Goal: Feedback & Contribution: Leave review/rating

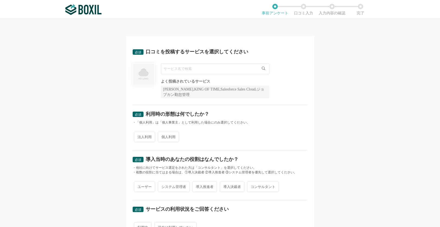
drag, startPoint x: 185, startPoint y: 68, endPoint x: 188, endPoint y: 64, distance: 4.4
click at [185, 68] on input "text" at bounding box center [215, 68] width 108 height 11
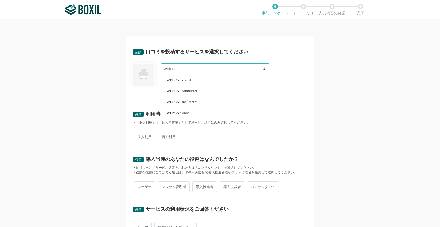
click at [180, 82] on li "WEBCAS e-mail" at bounding box center [215, 80] width 108 height 11
type input "WEBCAS e-mail"
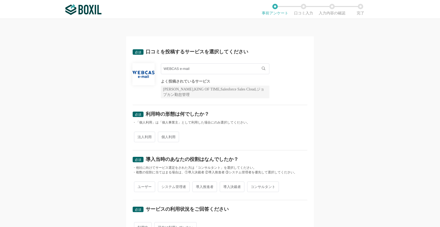
click at [145, 138] on span "法人利用" at bounding box center [144, 137] width 21 height 11
click at [139, 136] on input "法人利用" at bounding box center [137, 135] width 4 height 4
radio input "true"
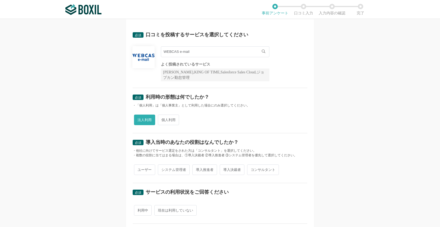
scroll to position [22, 0]
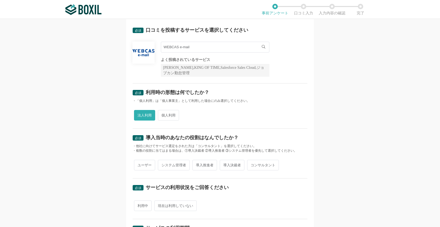
click at [263, 165] on span "コンサルタント" at bounding box center [263, 165] width 32 height 11
click at [252, 164] on input "コンサルタント" at bounding box center [250, 163] width 4 height 4
radio input "true"
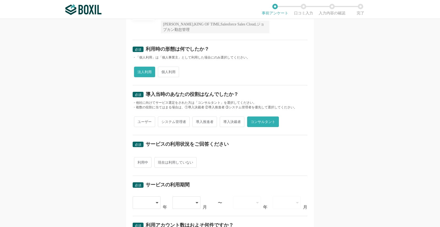
click at [137, 162] on span "利用中" at bounding box center [143, 162] width 18 height 11
click at [137, 162] on input "利用中" at bounding box center [137, 160] width 4 height 4
radio input "true"
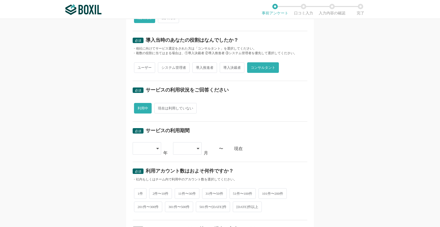
click at [158, 148] on icon at bounding box center [157, 148] width 3 height 4
click at [145, 218] on span "[DATE]" at bounding box center [144, 216] width 14 height 4
click at [157, 149] on icon at bounding box center [157, 149] width 3 height 4
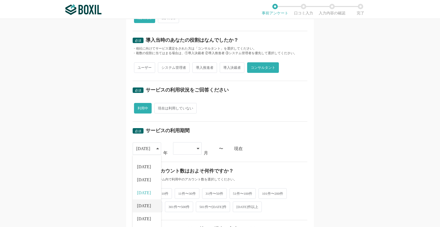
click at [145, 205] on span "[DATE]" at bounding box center [144, 206] width 14 height 4
click at [197, 148] on icon at bounding box center [198, 148] width 2 height 1
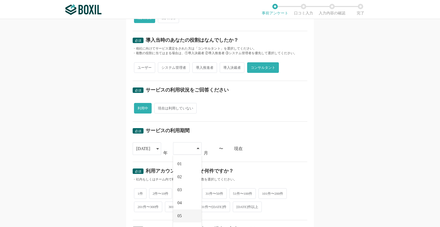
click at [183, 214] on li "05" at bounding box center [187, 216] width 28 height 13
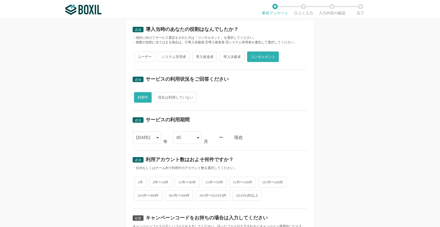
scroll to position [141, 0]
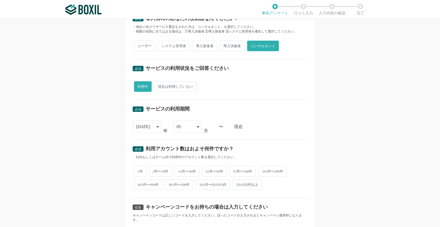
click at [184, 186] on span "301件〜500件" at bounding box center [179, 185] width 28 height 11
click at [170, 184] on input "301件〜500件" at bounding box center [168, 182] width 4 height 4
radio input "true"
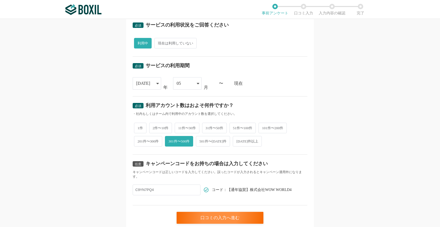
scroll to position [205, 0]
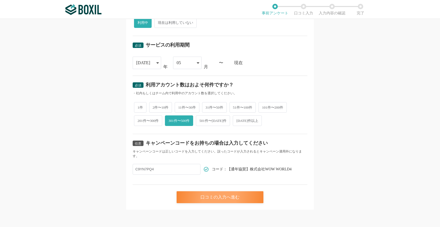
click at [218, 197] on div "口コミの入力へ進む" at bounding box center [220, 197] width 87 height 12
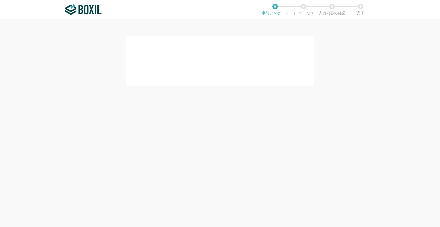
scroll to position [0, 0]
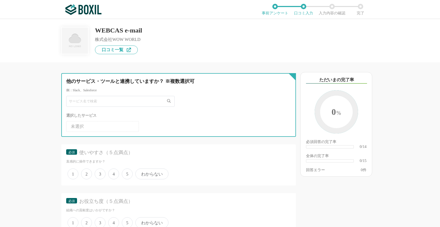
click at [141, 101] on input "text" at bounding box center [120, 101] width 108 height 11
type input "s"
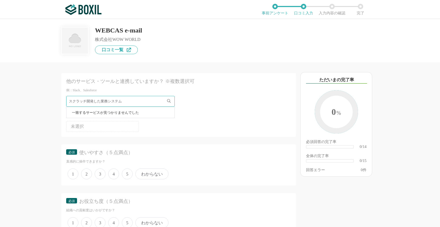
click at [25, 122] on div "他のサービス・ツールと連携していますか？ ※複数選択可 例：Slack、Salesforce スクラッチ開発した業務システム 一致するサービスが見つかりません…" at bounding box center [160, 144] width 271 height 165
click at [116, 126] on li "未選択" at bounding box center [102, 126] width 73 height 11
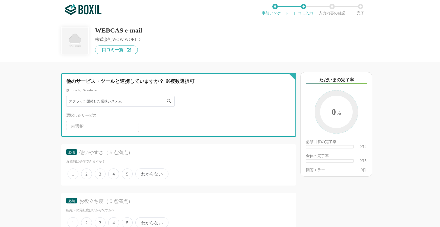
click at [122, 99] on input "スクラッチ開発した業務システム" at bounding box center [120, 101] width 108 height 11
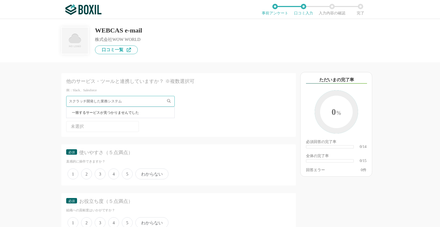
click at [233, 108] on div "スクラッチ開発した業務システム 一致するサービスが見つかりませんでした 選択したサービス 未選択" at bounding box center [178, 114] width 225 height 36
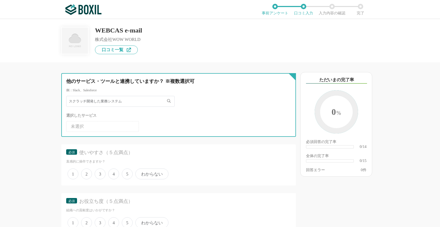
click at [100, 103] on input "スクラッチ開発した業務システム" at bounding box center [120, 101] width 108 height 11
type input "スクラッチ開発した個別業務システム"
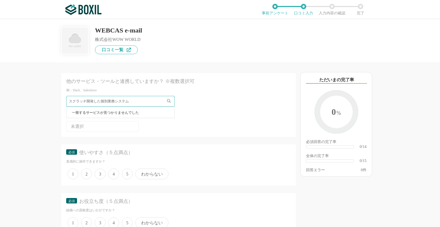
click at [39, 164] on div "他のサービス・ツールと連携していますか？ ※複数選択可 例：Slack、Salesforce スクラッチ開発した個別業務システム 一致するサービスが見つかりま…" at bounding box center [160, 144] width 271 height 165
click at [128, 174] on span "5" at bounding box center [127, 174] width 11 height 11
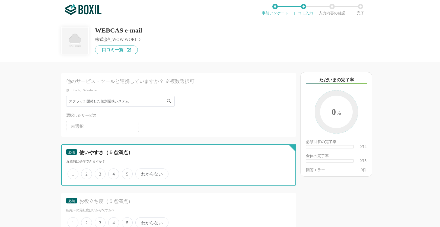
click at [127, 173] on input "5" at bounding box center [125, 172] width 4 height 4
radio input "true"
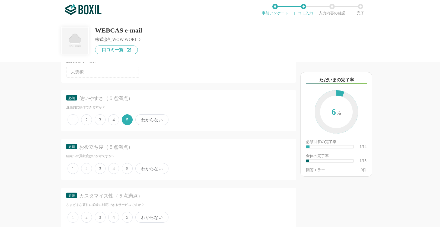
click at [125, 166] on span "5" at bounding box center [127, 168] width 11 height 11
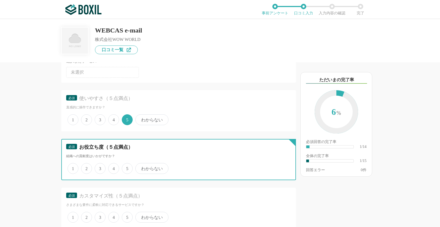
click at [125, 166] on input "5" at bounding box center [125, 166] width 4 height 4
radio input "true"
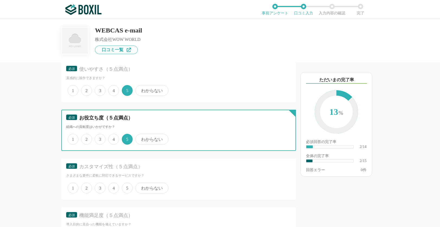
scroll to position [108, 0]
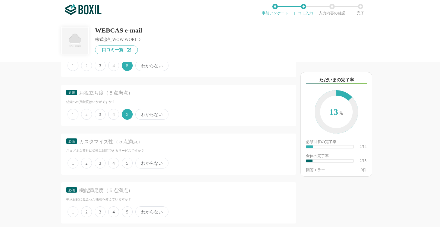
click at [125, 164] on span "5" at bounding box center [127, 163] width 11 height 11
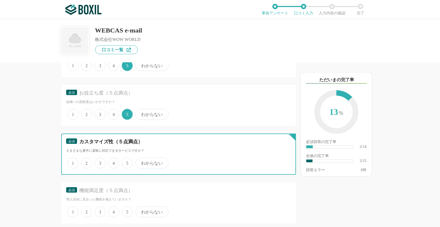
click at [125, 162] on input "5" at bounding box center [125, 161] width 4 height 4
radio input "true"
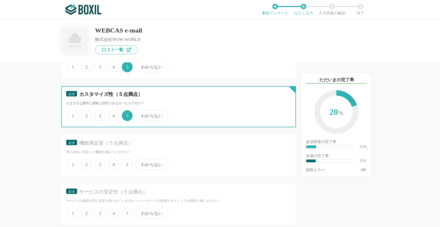
scroll to position [163, 0]
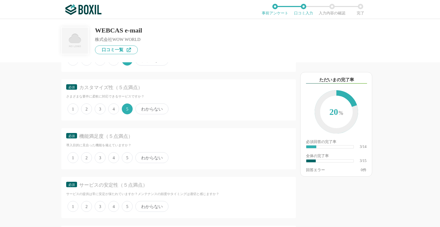
click at [127, 161] on span "5" at bounding box center [127, 157] width 11 height 11
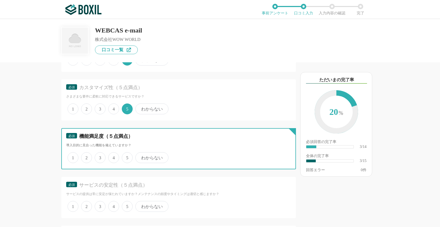
click at [127, 157] on input "5" at bounding box center [125, 155] width 4 height 4
radio input "true"
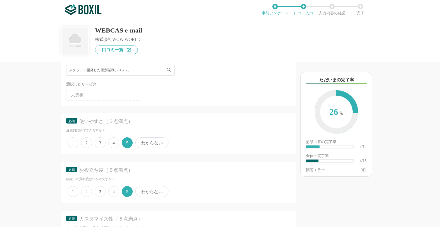
scroll to position [22, 0]
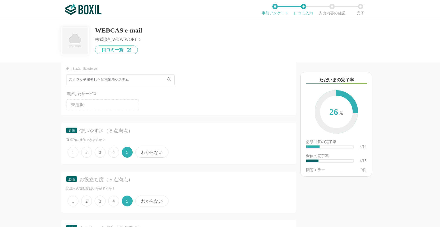
click at [113, 153] on span "4" at bounding box center [113, 152] width 11 height 11
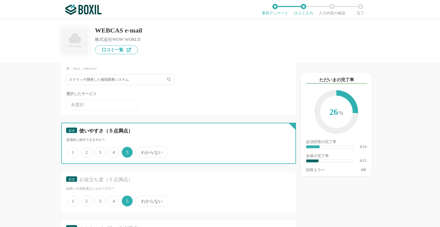
click at [113, 151] on input "4" at bounding box center [112, 150] width 4 height 4
radio input "true"
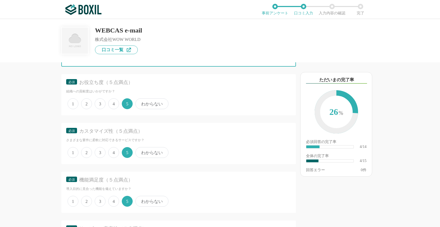
scroll to position [119, 0]
click at [95, 154] on span "3" at bounding box center [100, 152] width 11 height 11
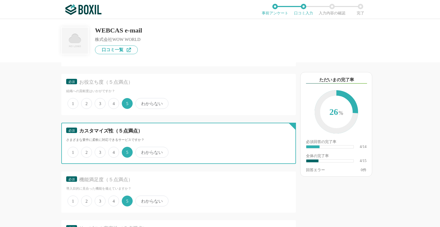
click at [96, 151] on input "3" at bounding box center [98, 150] width 4 height 4
radio input "true"
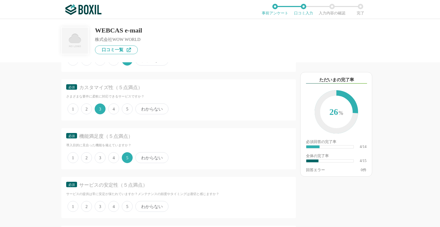
click at [111, 155] on span "4" at bounding box center [113, 157] width 11 height 11
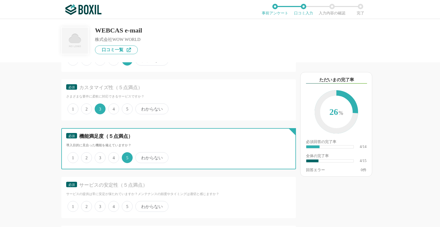
click at [111, 155] on input "4" at bounding box center [112, 155] width 4 height 4
radio input "true"
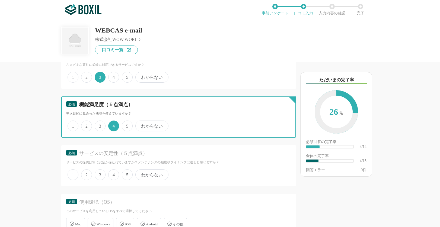
scroll to position [195, 0]
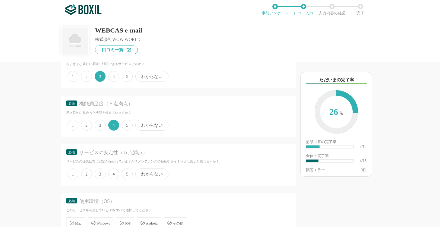
click at [129, 175] on span "5" at bounding box center [127, 174] width 11 height 11
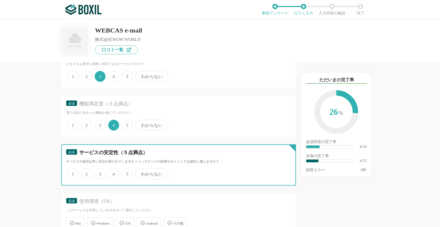
click at [127, 173] on input "5" at bounding box center [125, 172] width 4 height 4
radio input "true"
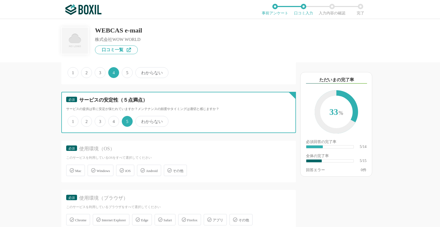
scroll to position [260, 0]
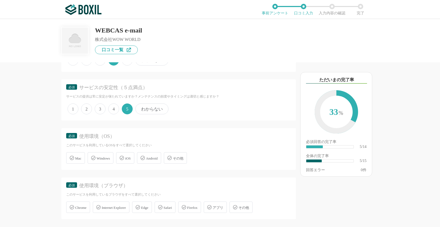
click at [105, 158] on span "Windows" at bounding box center [103, 159] width 13 height 4
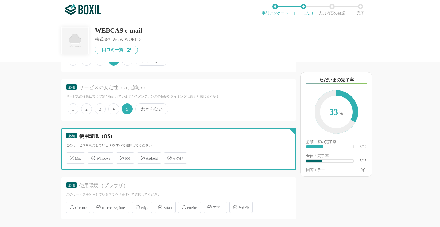
click at [92, 157] on input "Windows" at bounding box center [91, 155] width 4 height 4
checkbox input "true"
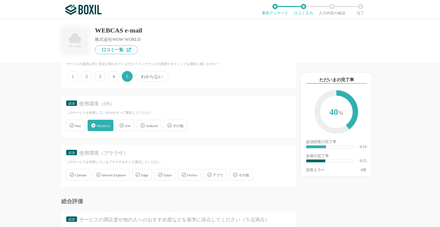
click at [79, 177] on span "Chrome" at bounding box center [80, 175] width 11 height 4
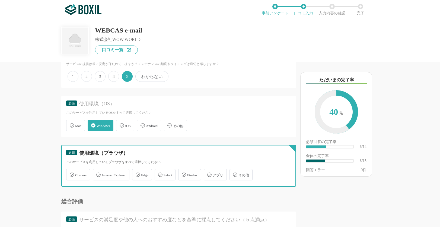
click at [71, 174] on input "Chrome" at bounding box center [69, 172] width 4 height 4
checkbox input "true"
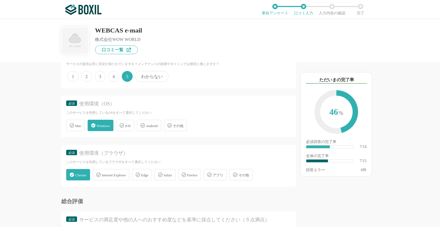
click at [148, 177] on span "Edge" at bounding box center [144, 175] width 7 height 4
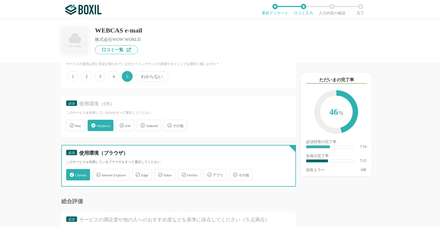
click at [137, 174] on input "Edge" at bounding box center [135, 172] width 4 height 4
checkbox input "true"
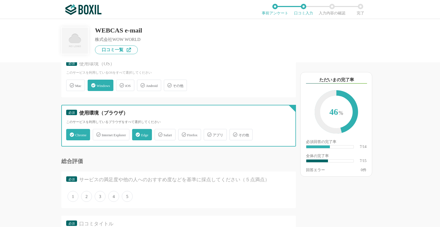
scroll to position [347, 0]
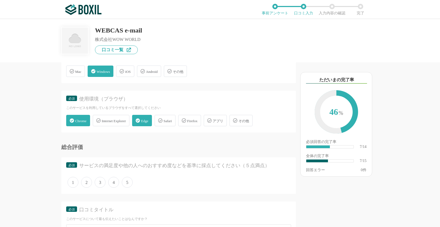
click at [112, 181] on span "4" at bounding box center [113, 182] width 11 height 11
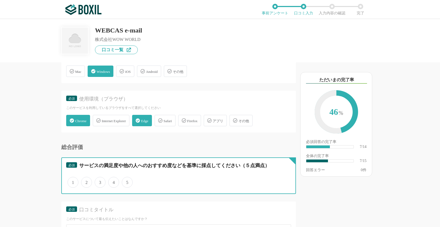
click at [112, 181] on input "4" at bounding box center [112, 180] width 4 height 4
radio input "true"
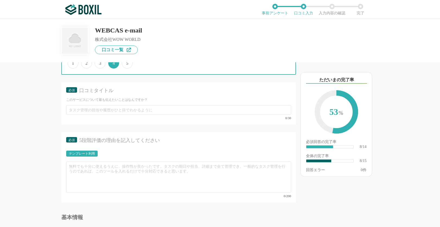
scroll to position [423, 0]
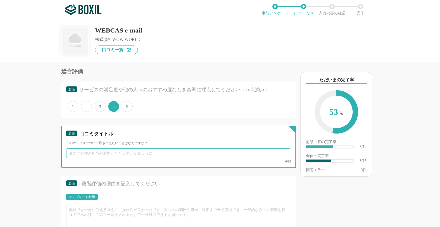
click at [95, 154] on input "text" at bounding box center [178, 154] width 225 height 10
type input "メルマガ配信に疲れたかたへ"
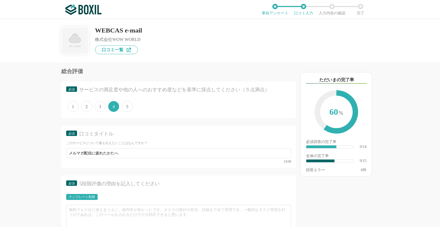
click at [32, 127] on div "他のサービス・ツールと連携していますか？ ※複数選択可 例：Slack、Salesforce スクラッチ開発した個別業務システム 一致するサービスが見つかりま…" at bounding box center [160, 144] width 271 height 165
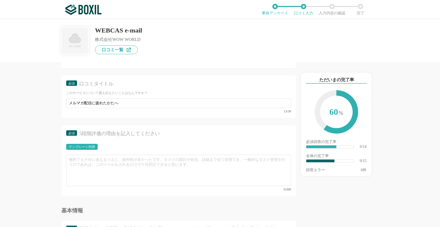
scroll to position [488, 0]
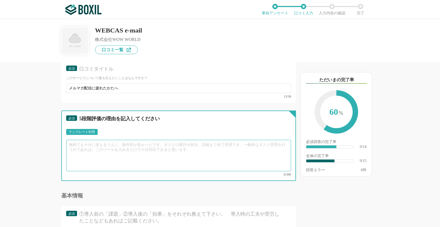
click at [151, 152] on textarea at bounding box center [178, 155] width 225 height 31
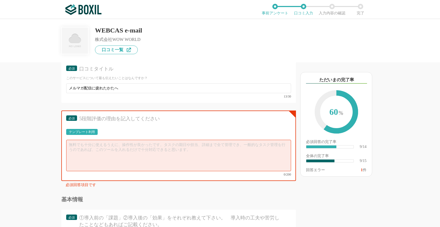
click at [94, 131] on div "テンプレート利用" at bounding box center [82, 131] width 26 height 3
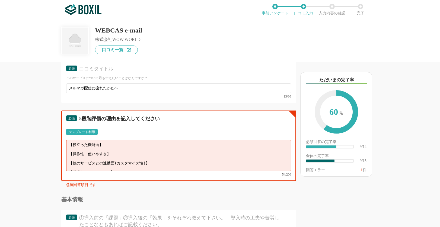
click at [123, 146] on textarea "【役立った機能面】 【操作性・使いやすさ】 【他のサービスとの連携面(カスタマイズ性)】 【営業担当やサポート面】" at bounding box center [178, 155] width 225 height 31
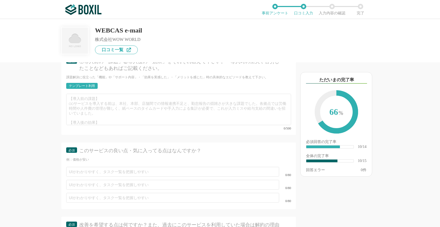
scroll to position [608, 0]
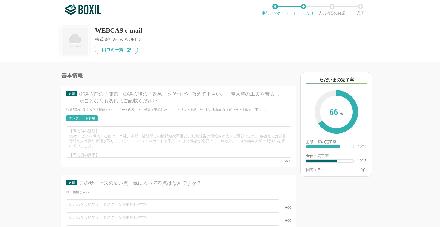
type textarea "【操作性・使いやすさ】初めての人でも印象的な操作でメルマガ作成～配信まで行えること 【他のサービスとの連携面(カスタマイズ性)】スクラッチ開発された個別システ…"
click at [90, 119] on div "テンプレート利用" at bounding box center [82, 118] width 26 height 3
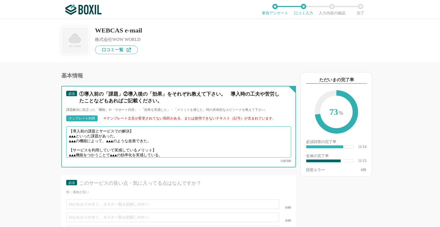
drag, startPoint x: 68, startPoint y: 137, endPoint x: 82, endPoint y: 137, distance: 14.1
click at [82, 137] on textarea "【導入前の課題とサービスでの解決】 ▲▲▲といった課題があった。 ▲▲▲の機能によって、▲▲▲のような改善できた。 【サービスを利用していて実感しているメリッ…" at bounding box center [178, 141] width 225 height 31
click at [137, 139] on textarea "【導入前の課題とサービスでの解決】 ▲▲▲といった課題があった。 ▲▲▲の機能によって、▲▲▲のような改善できた。 【サービスを利用していて実感しているメリッ…" at bounding box center [178, 141] width 225 height 31
drag, startPoint x: 136, startPoint y: 139, endPoint x: 66, endPoint y: 139, distance: 70.3
click at [66, 139] on textarea "【導入前の課題とサービスでの解決】 ▲▲▲といった課題があった。 ▲▲▲の機能によって、▲▲▲のような改善できた。 【サービスを利用していて実感しているメリッ…" at bounding box center [178, 141] width 225 height 31
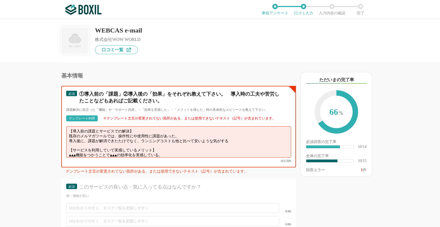
scroll to position [5, 0]
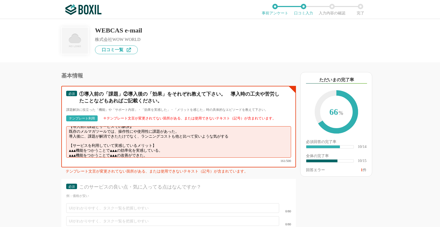
drag, startPoint x: 70, startPoint y: 150, endPoint x: 158, endPoint y: 163, distance: 89.2
click at [158, 158] on textarea "【導入前の課題とサービスでの解決】 既存のメルマガツールでは、操作性にや使用性に課題があった。 導入後に、課題が解消できたたけでなく、ランニングコストも他と比…" at bounding box center [178, 141] width 225 height 31
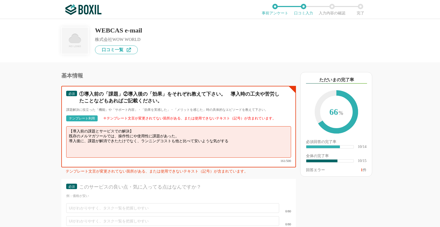
scroll to position [0, 0]
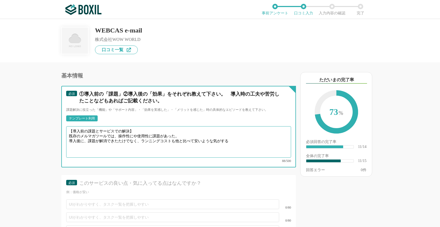
click at [180, 141] on textarea "【導入前の課題とサービスでの解決】 既存のメルマガツールでは、操作性にや使用性に課題があった。 導入後に、課題が解消できたたけでなく、ランニングコストも他と比…" at bounding box center [178, 141] width 225 height 31
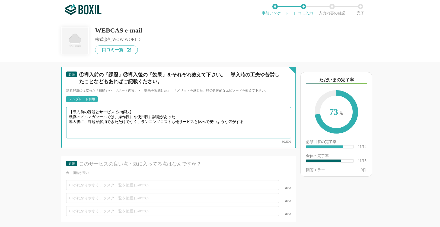
scroll to position [641, 0]
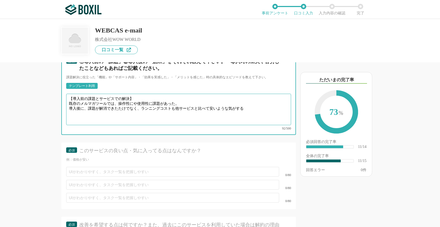
type textarea "【導入前の課題とサービスでの解決】 既存のメルマガツールでは、操作性にや使用性に課題があった。 導入後に、課題が解消できたたけでなく、ランニングコストも他サー…"
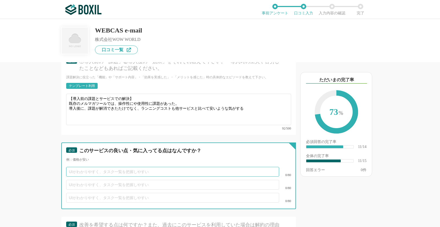
click at [136, 175] on input "text" at bounding box center [172, 172] width 213 height 10
type input "UIがわかりやすい"
click at [99, 190] on input "text" at bounding box center [172, 185] width 213 height 10
type input "価"
type input "お"
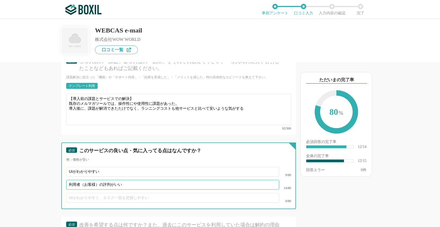
type input "利用者（お客様）の評判がいい"
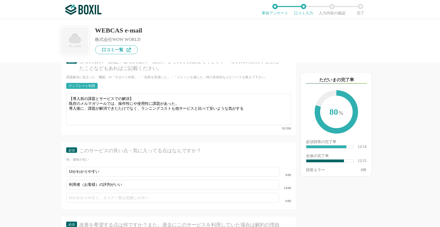
click at [32, 157] on div "他のサービス・ツールと連携していますか？ ※複数選択可 例：Slack、Salesforce スクラッチ開発した個別業務システム 一致するサービスが見つかりま…" at bounding box center [160, 144] width 271 height 165
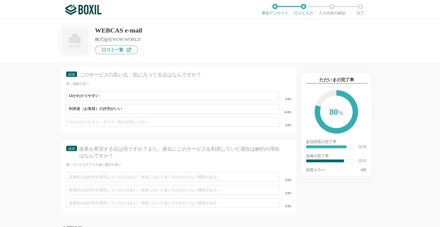
scroll to position [760, 0]
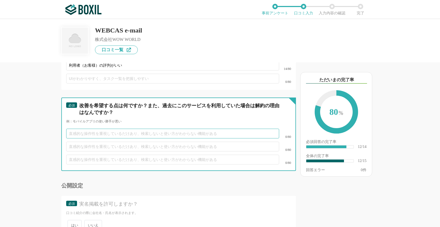
click at [119, 139] on input "text" at bounding box center [172, 134] width 213 height 10
type input "今のところ特に無し"
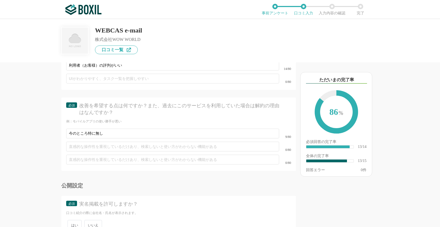
click at [35, 143] on div "他のサービス・ツールと連携していますか？ ※複数選択可 例：Slack、Salesforce スクラッチ開発した個別業務システム 一致するサービスが見つかりま…" at bounding box center [160, 144] width 271 height 165
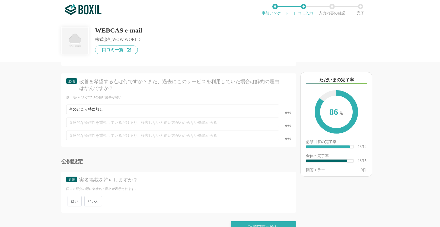
scroll to position [804, 0]
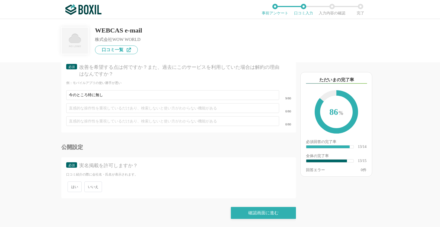
click at [90, 189] on span "いいえ" at bounding box center [93, 187] width 18 height 11
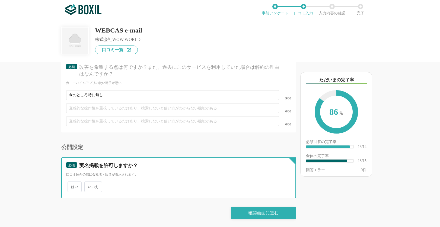
click at [89, 186] on input "いいえ" at bounding box center [88, 185] width 4 height 4
radio input "true"
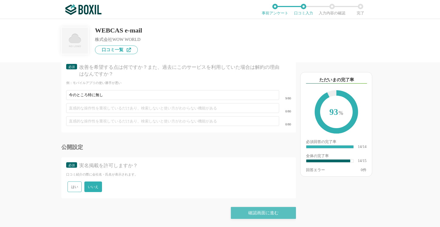
click at [259, 213] on div "確認画面に進む" at bounding box center [263, 213] width 65 height 12
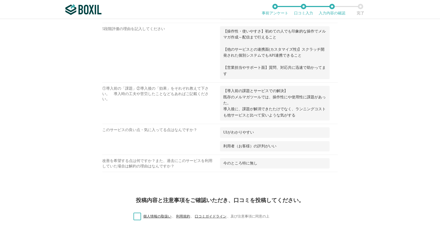
scroll to position [391, 0]
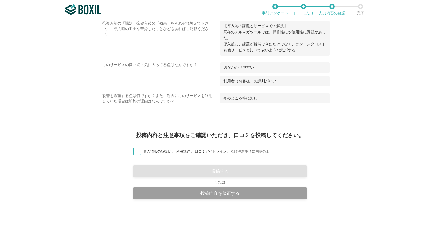
click at [139, 151] on label "個人情報の取扱い 、 利用規約 、 口コミガイドライン 、 及び注意事項に同意の上" at bounding box center [199, 152] width 140 height 6
click at [0, 0] on input "個人情報の取扱い 、 利用規約 、 口コミガイドライン 、 及び注意事項に同意の上" at bounding box center [0, 0] width 0 height 0
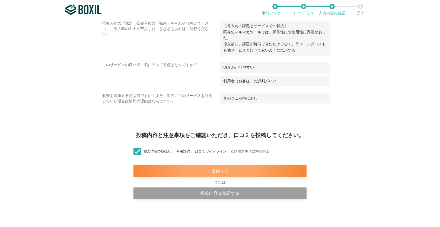
click at [228, 170] on div "投稿する" at bounding box center [219, 171] width 173 height 12
